Goal: Obtain resource: Download file/media

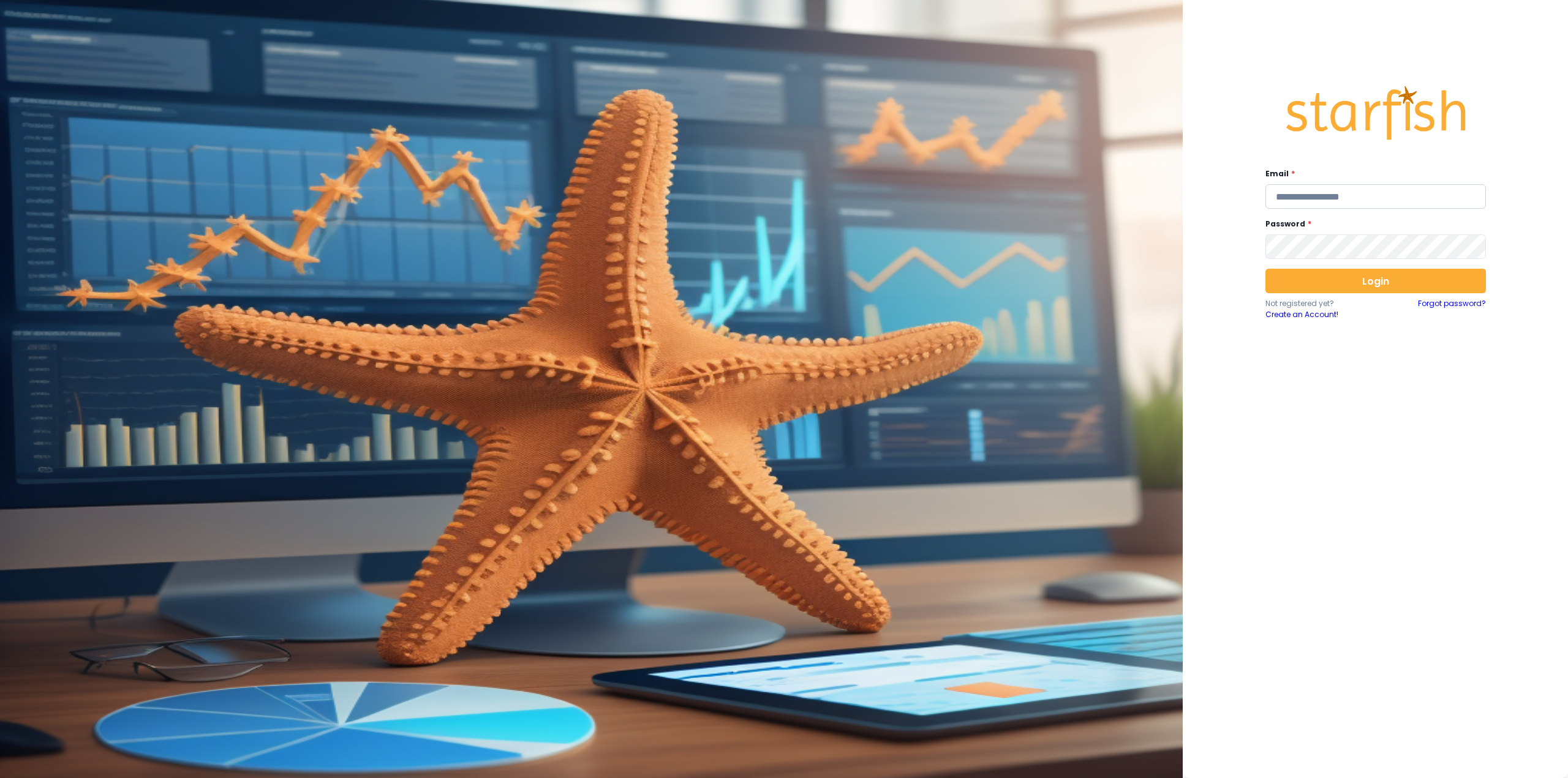
click at [1315, 198] on input "email" at bounding box center [1375, 196] width 220 height 24
type input "**********"
click at [1325, 281] on button "Login" at bounding box center [1375, 281] width 220 height 24
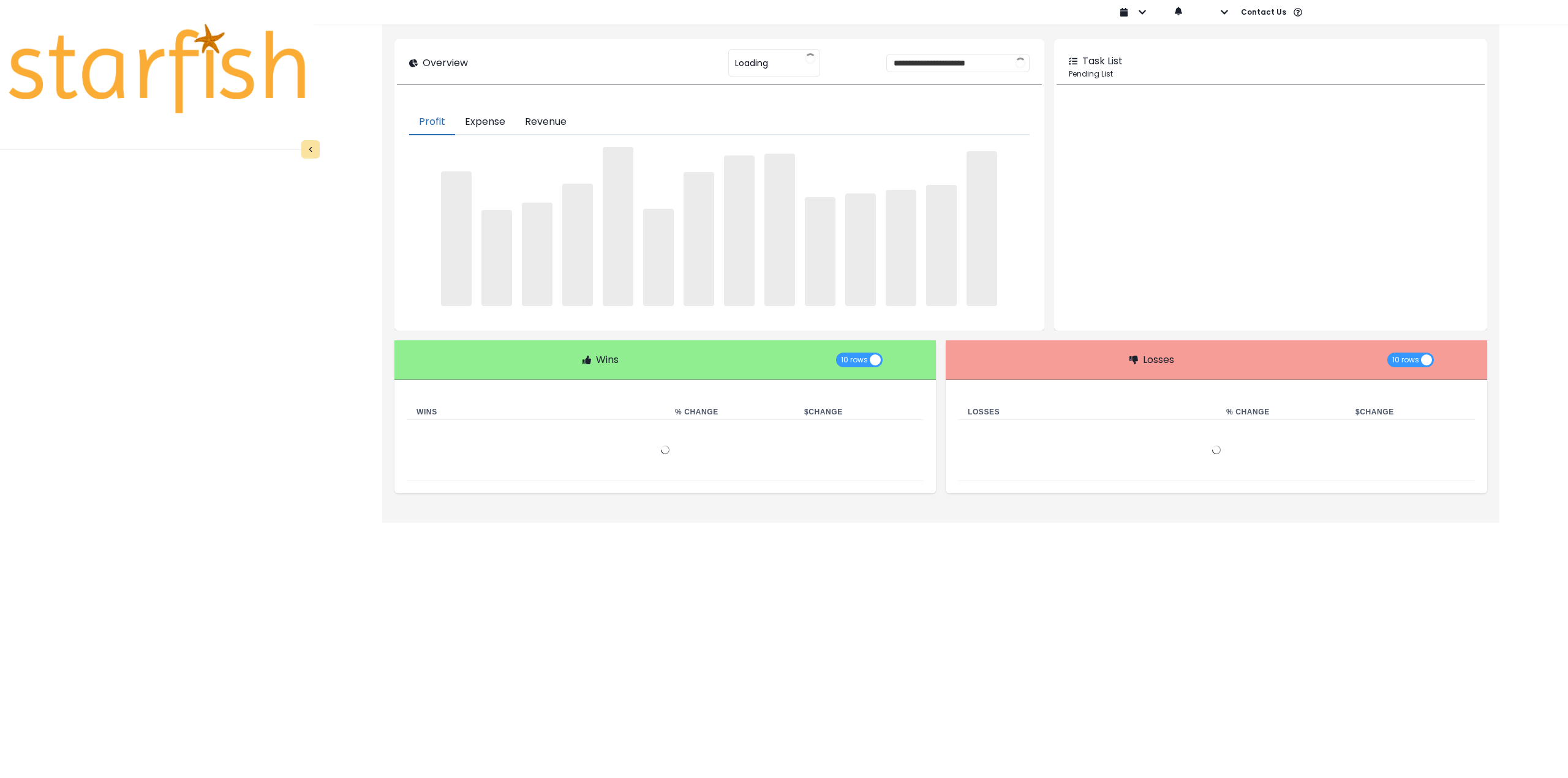
type input "********"
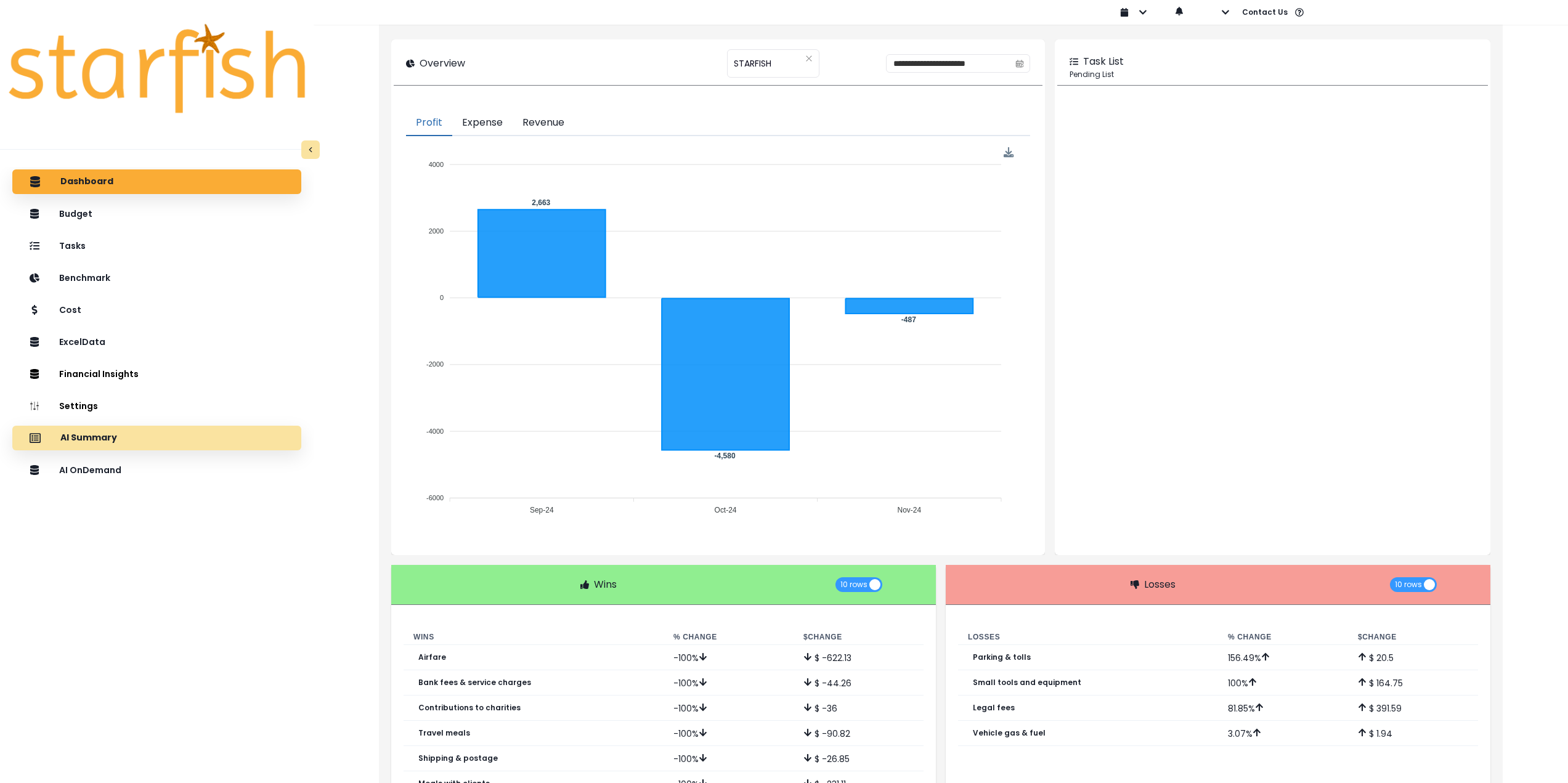
click at [152, 437] on div "AI Summary" at bounding box center [156, 438] width 269 height 26
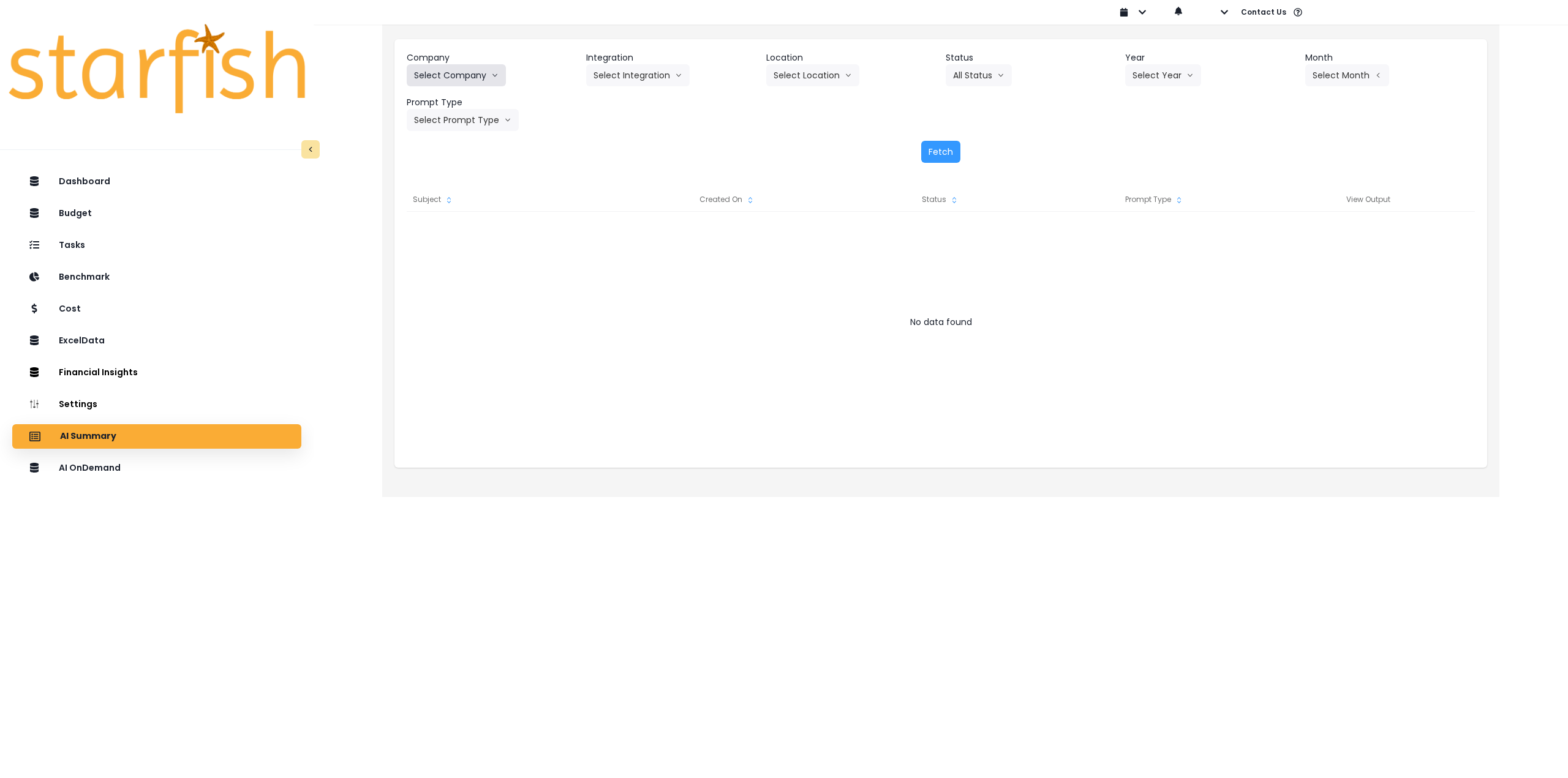
click at [476, 83] on button "Select Company" at bounding box center [456, 75] width 100 height 22
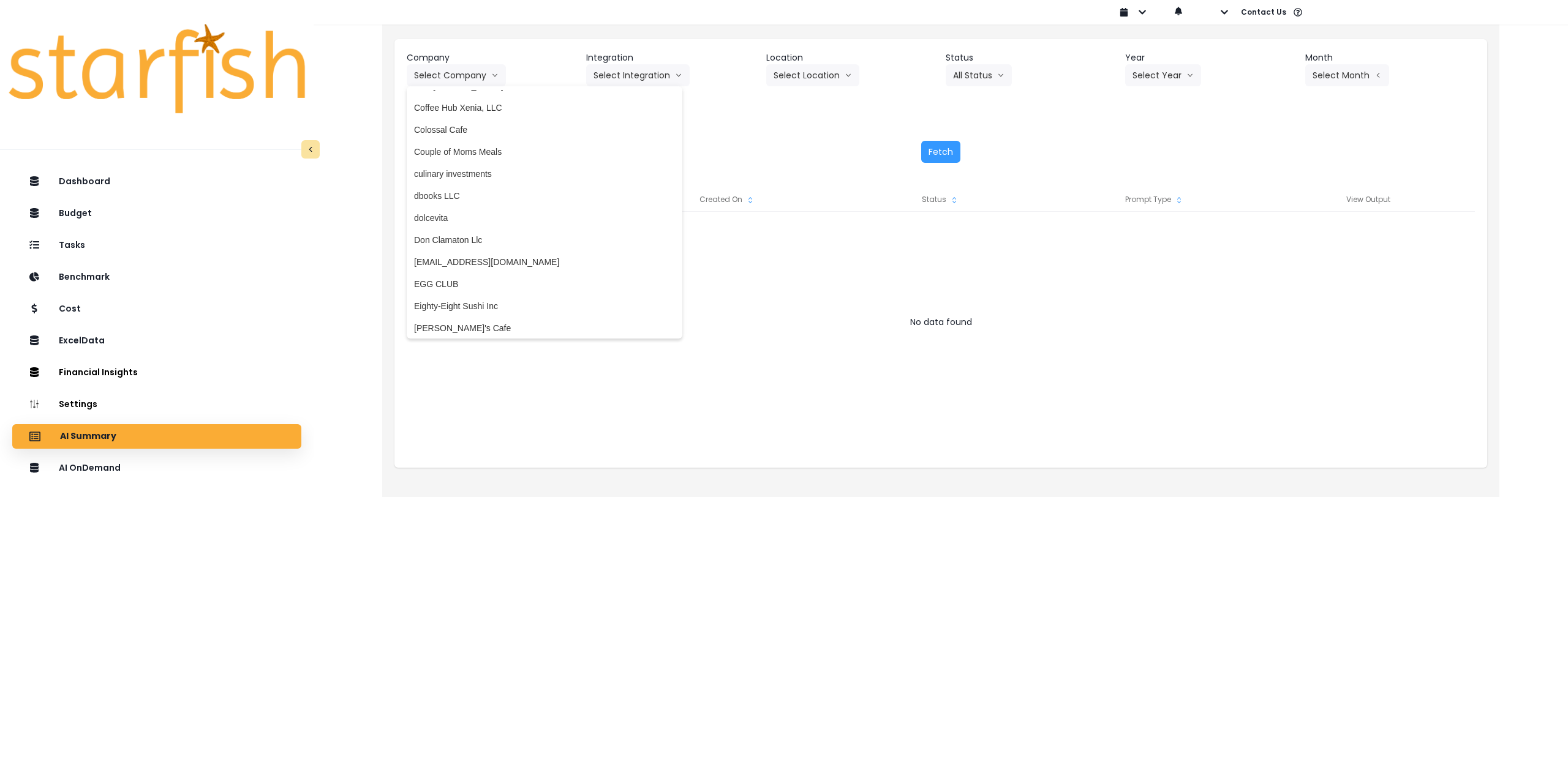
scroll to position [796, 0]
click at [498, 164] on span "culinary investments" at bounding box center [544, 164] width 261 height 12
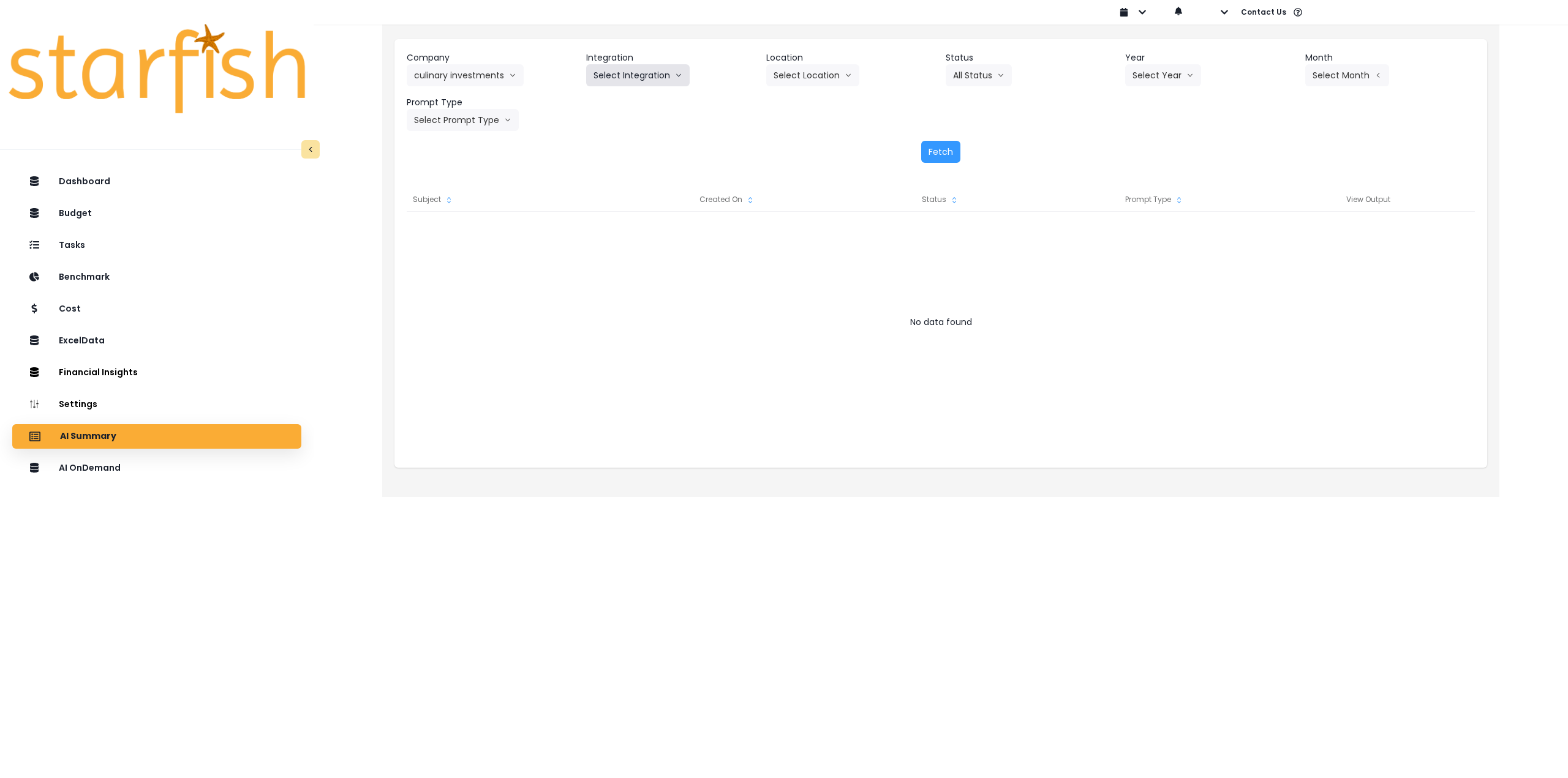
click at [630, 76] on button "Select Integration" at bounding box center [638, 75] width 103 height 22
click at [618, 101] on span "Culinary Investments" at bounding box center [633, 101] width 80 height 12
click at [805, 82] on button "Select Location" at bounding box center [812, 75] width 93 height 22
click at [801, 99] on span "All Locations" at bounding box center [797, 101] width 48 height 12
click at [1159, 65] on button "Select Year" at bounding box center [1163, 75] width 76 height 22
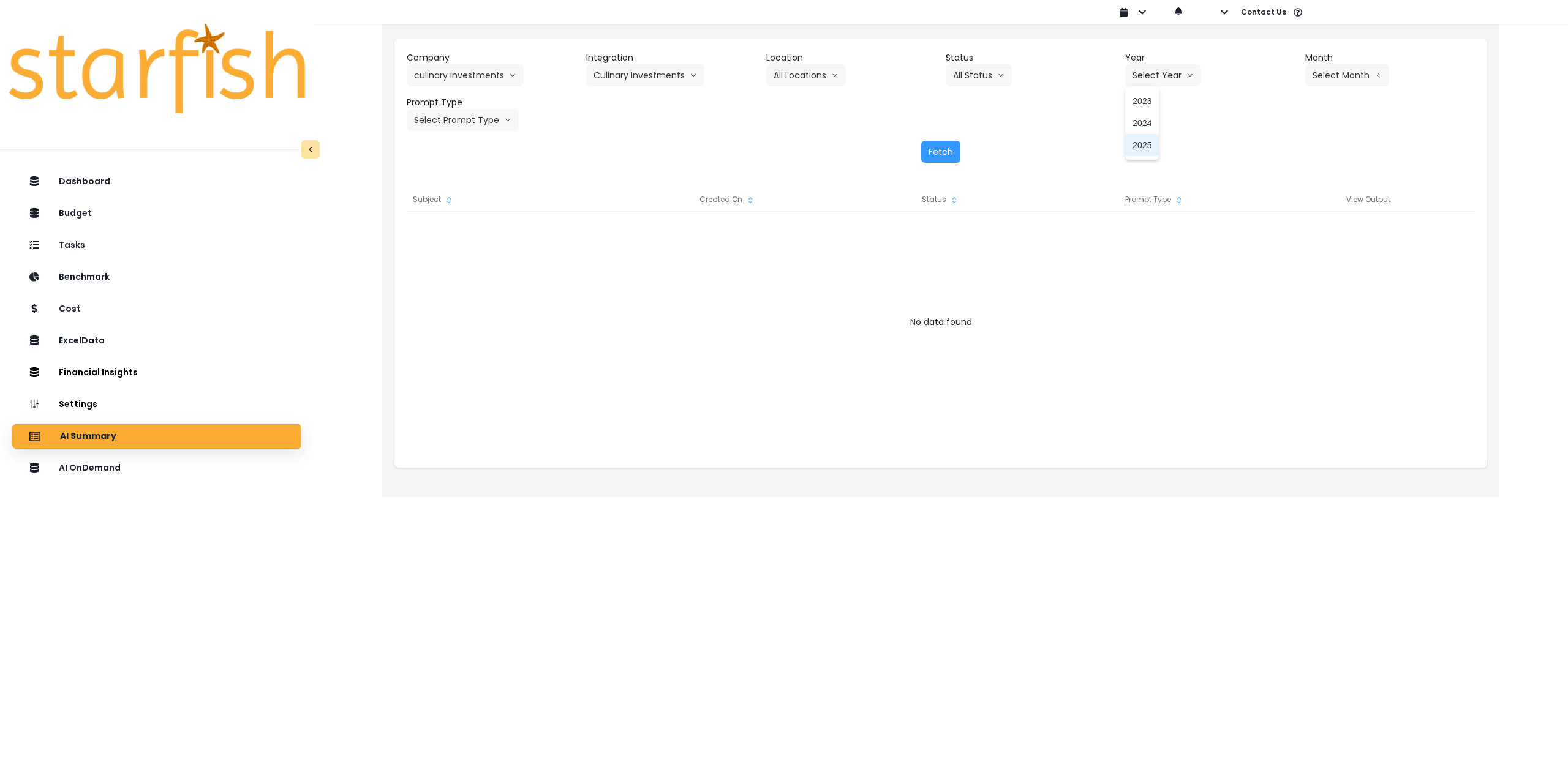
click at [1192, 139] on div "Company culinary investments 86 Costs Asti Bagel Cafe Balance Grille Bald Ginge…" at bounding box center [941, 107] width 1093 height 136
click at [1151, 70] on button "Select Year" at bounding box center [1163, 75] width 76 height 22
drag, startPoint x: 1138, startPoint y: 146, endPoint x: 1147, endPoint y: 144, distance: 9.2
click at [1140, 146] on span "2025" at bounding box center [1142, 145] width 19 height 12
click at [1341, 73] on button "Select Month" at bounding box center [1347, 75] width 84 height 22
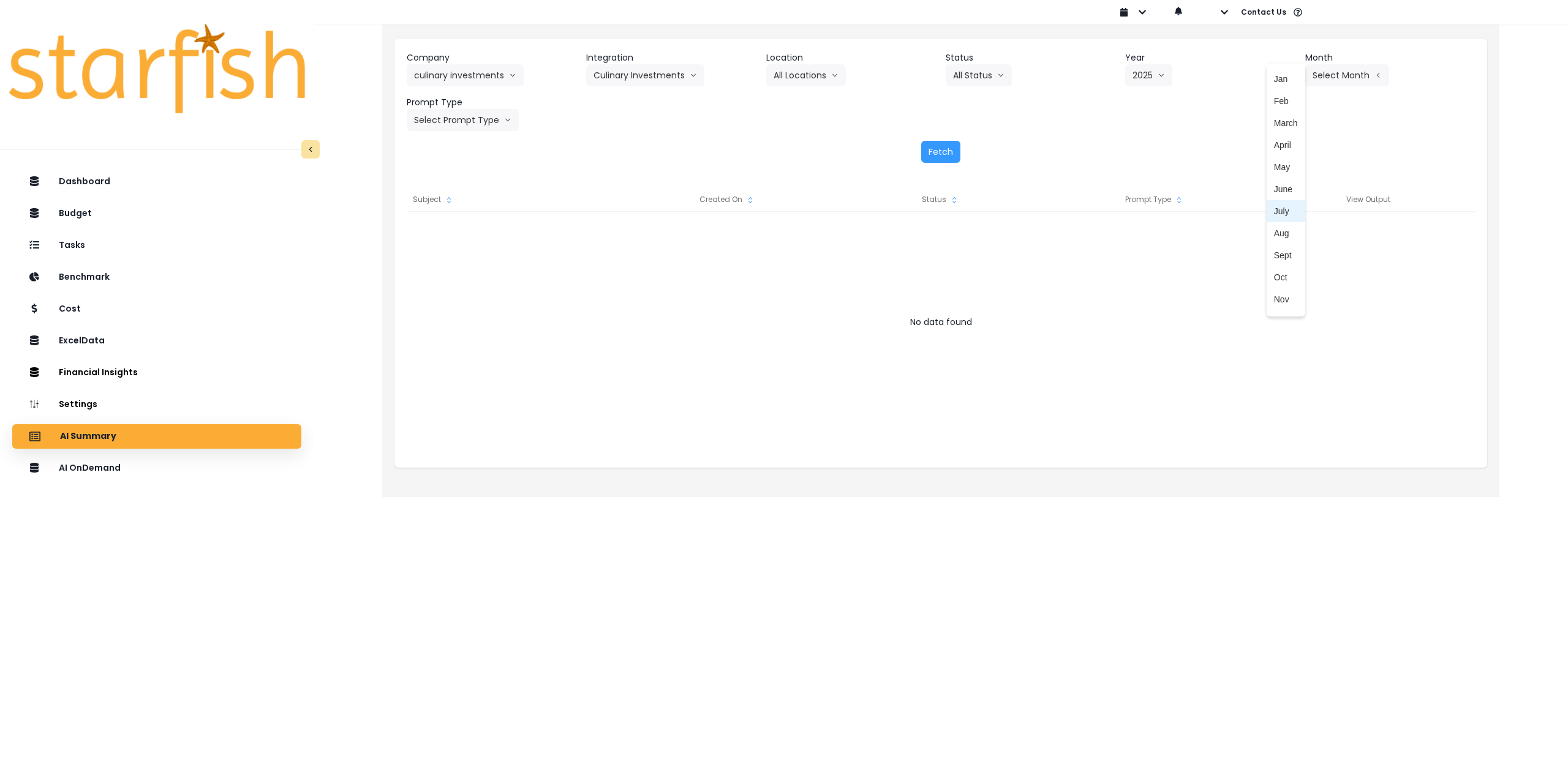
click at [1280, 193] on span "June" at bounding box center [1285, 189] width 24 height 12
click at [492, 125] on button "Select Prompt Type" at bounding box center [462, 120] width 112 height 22
drag, startPoint x: 466, startPoint y: 232, endPoint x: 645, endPoint y: 206, distance: 180.9
click at [468, 232] on span "Monthly Summary" at bounding box center [449, 234] width 69 height 12
click at [955, 141] on button "Fetch" at bounding box center [941, 151] width 39 height 22
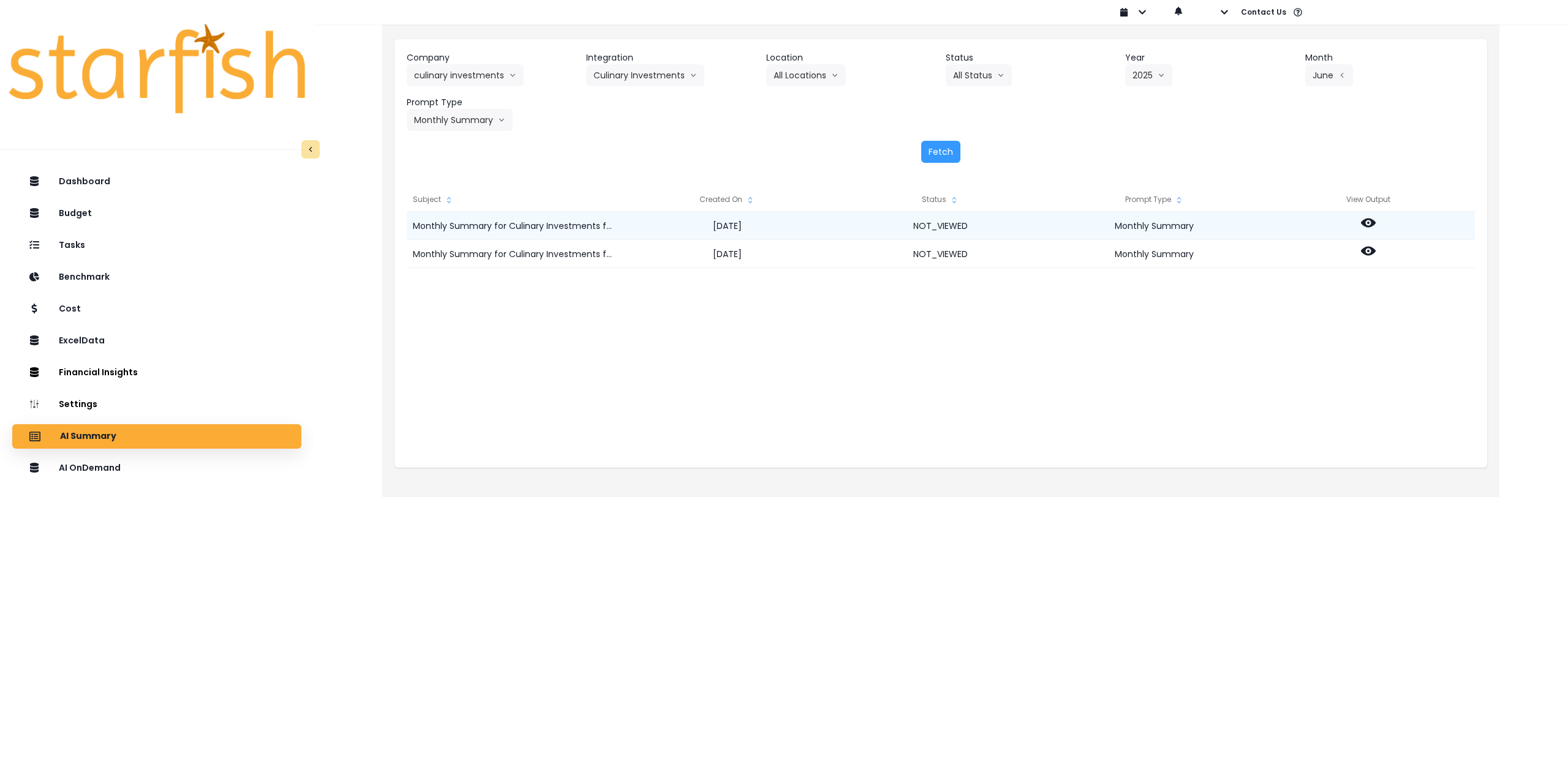
click at [1365, 225] on icon at bounding box center [1368, 223] width 15 height 9
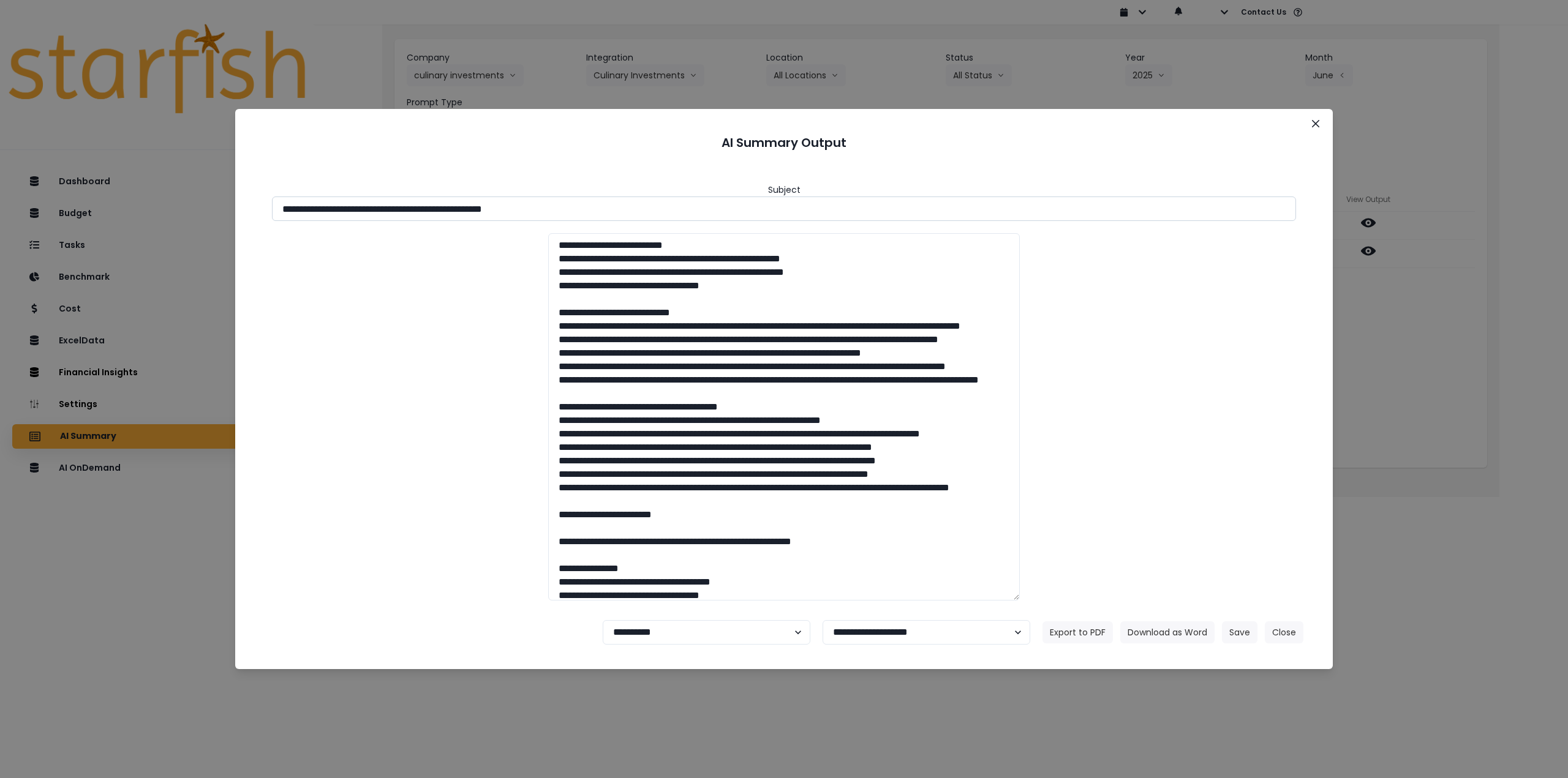
drag, startPoint x: 390, startPoint y: 208, endPoint x: 688, endPoint y: 210, distance: 298.0
click at [688, 210] on input "**********" at bounding box center [784, 209] width 1024 height 24
click at [1164, 636] on button "Download as Word" at bounding box center [1167, 632] width 94 height 22
click at [1391, 329] on div "**********" at bounding box center [784, 389] width 1568 height 778
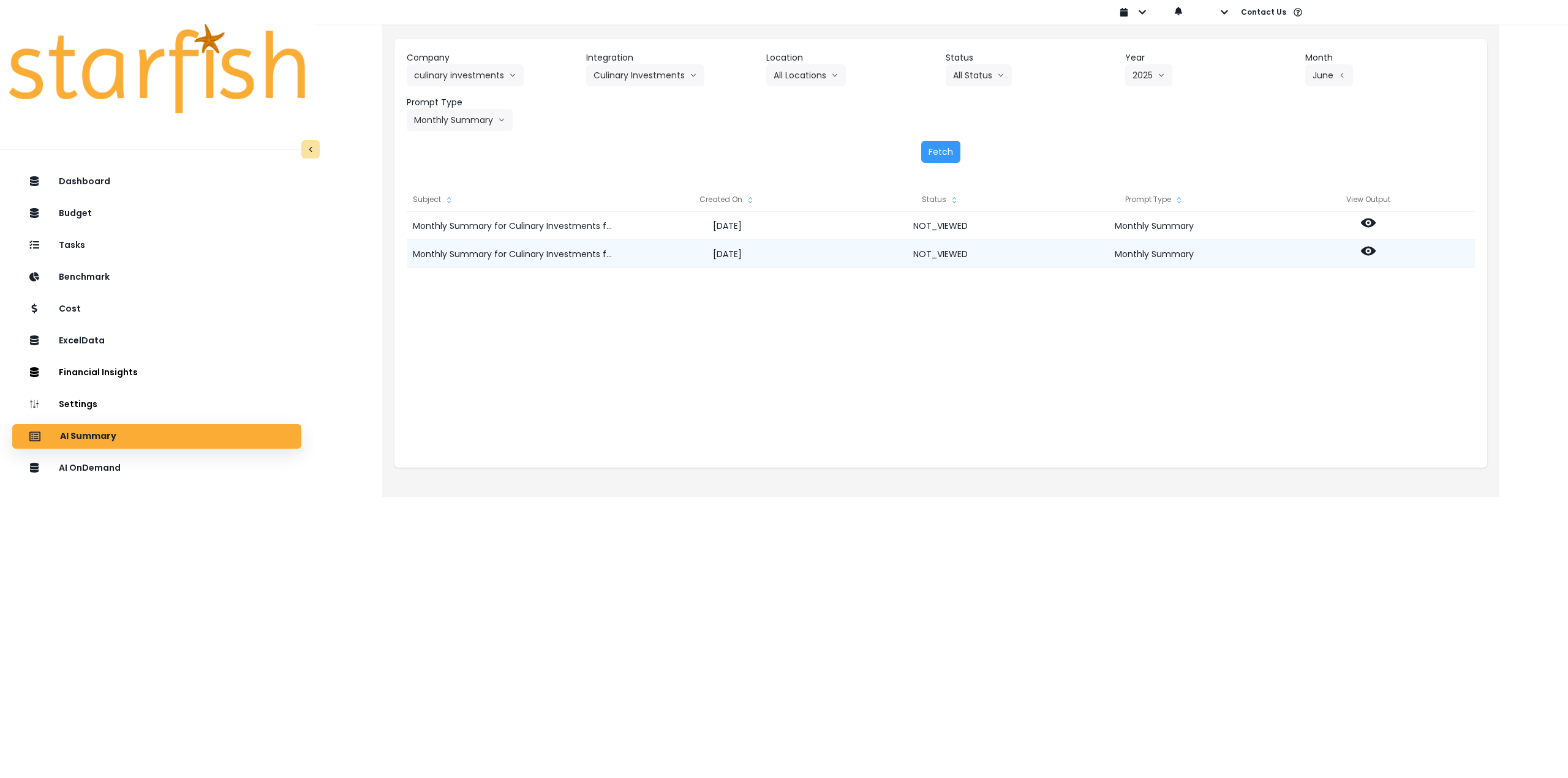
click at [1368, 255] on icon at bounding box center [1368, 251] width 15 height 9
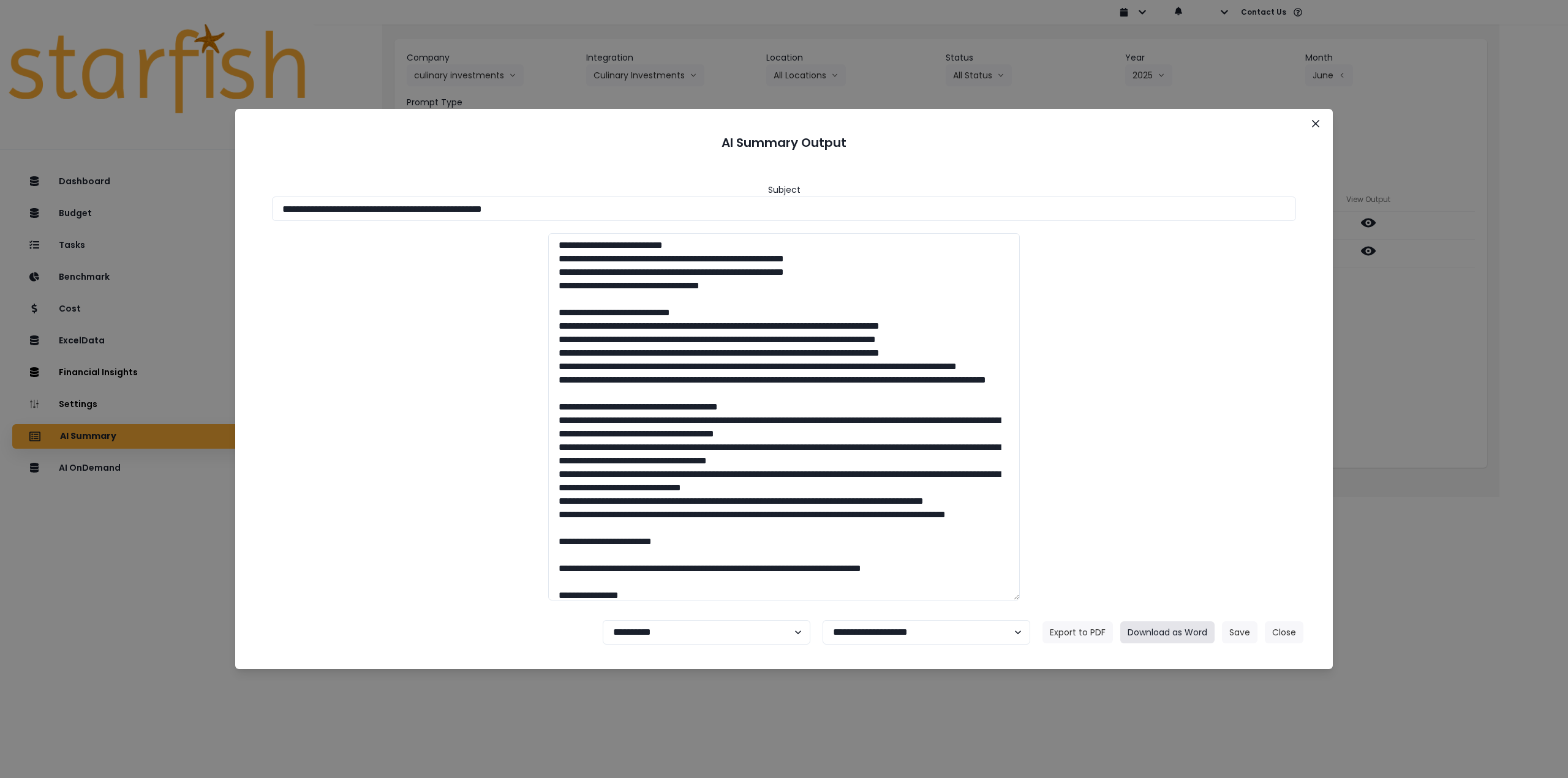
click at [1192, 636] on button "Download as Word" at bounding box center [1167, 632] width 94 height 22
